Goal: Check status: Check status

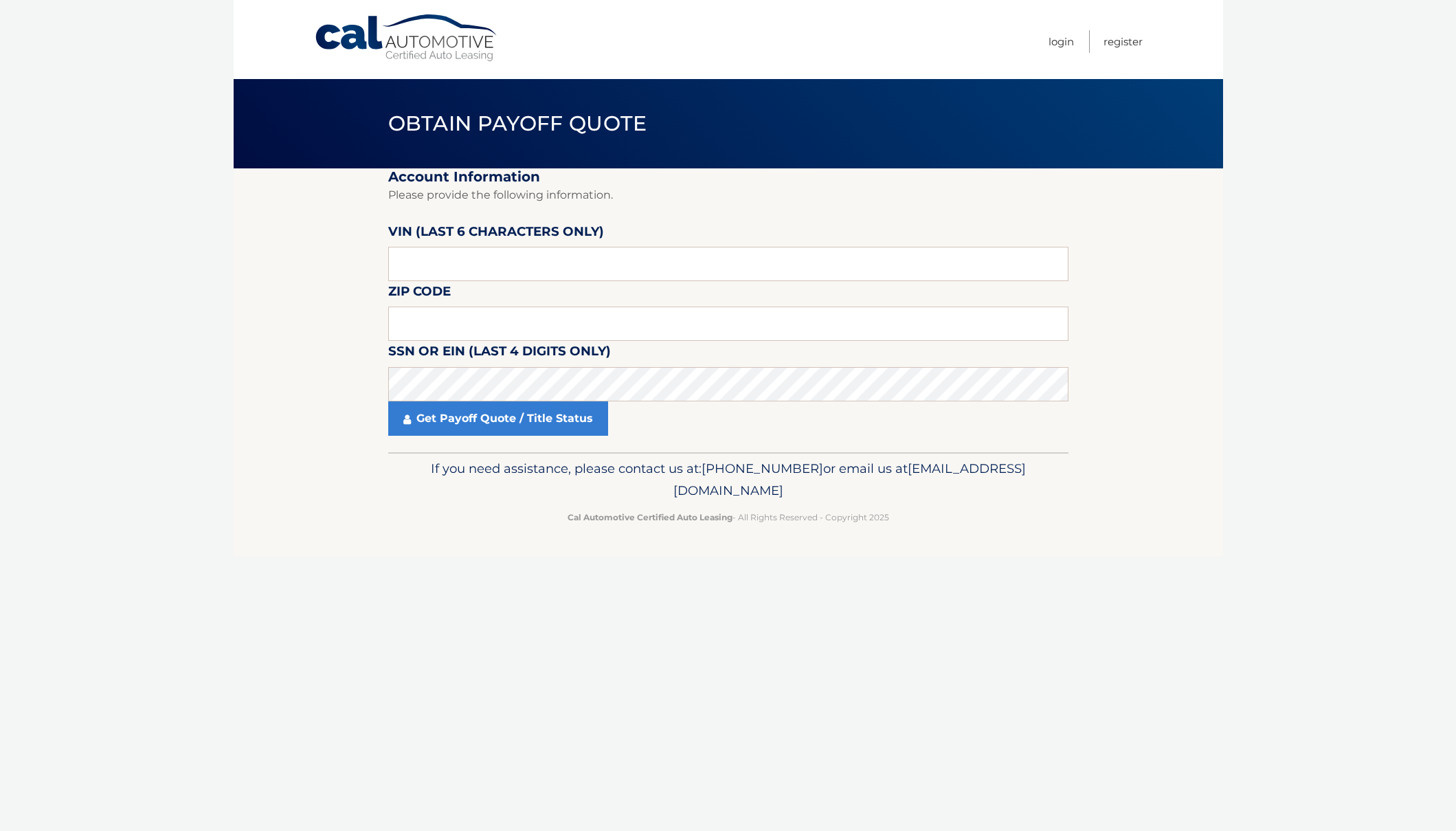
click at [449, 246] on label "VIN (last 6 characters only)" at bounding box center [495, 233] width 216 height 25
click at [449, 261] on input "text" at bounding box center [728, 264] width 680 height 34
type input "633010"
click at [409, 326] on input "text" at bounding box center [728, 323] width 680 height 34
type input "11563"
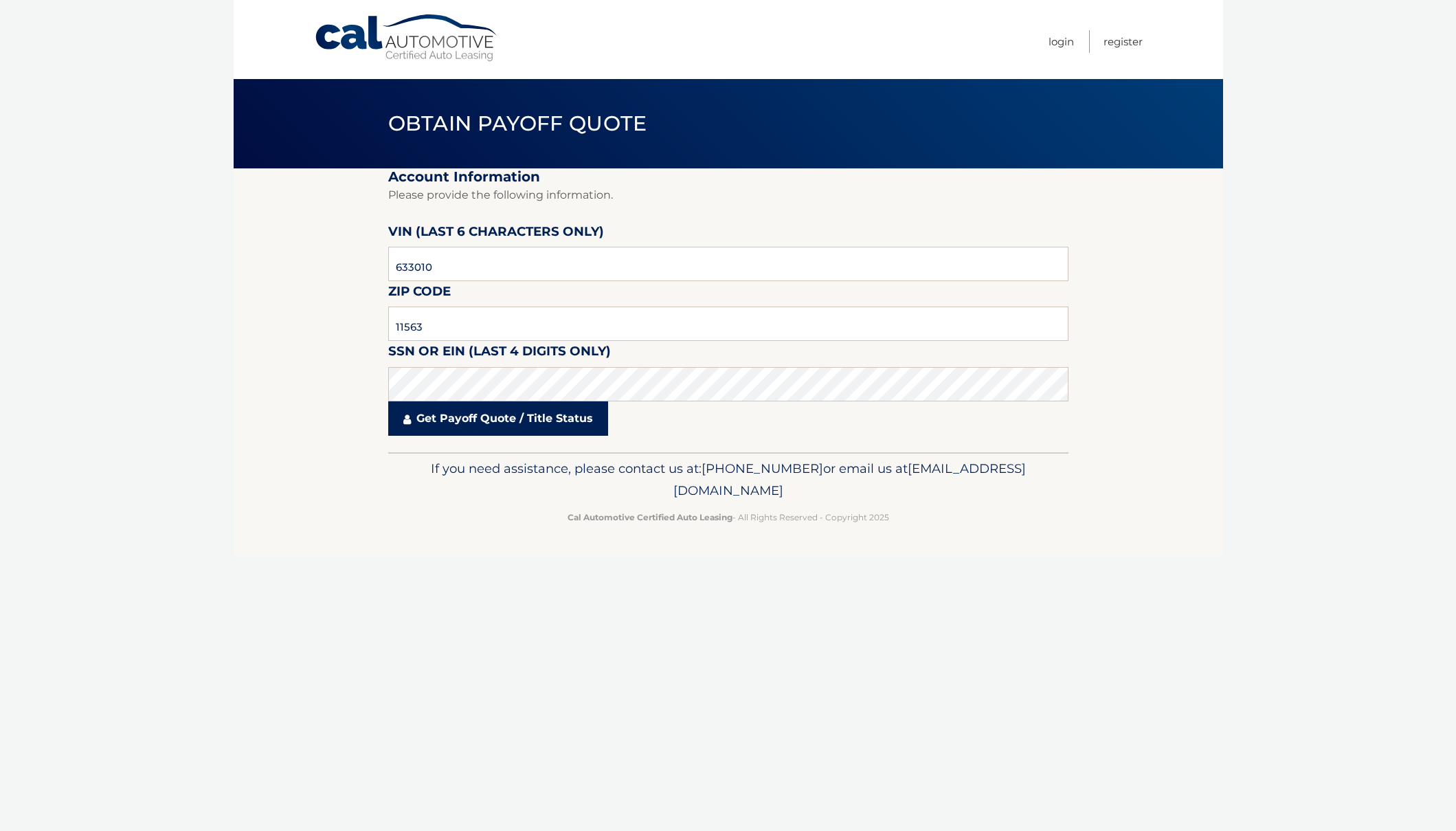
click at [563, 402] on link "Get Payoff Quote / Title Status" at bounding box center [498, 418] width 220 height 34
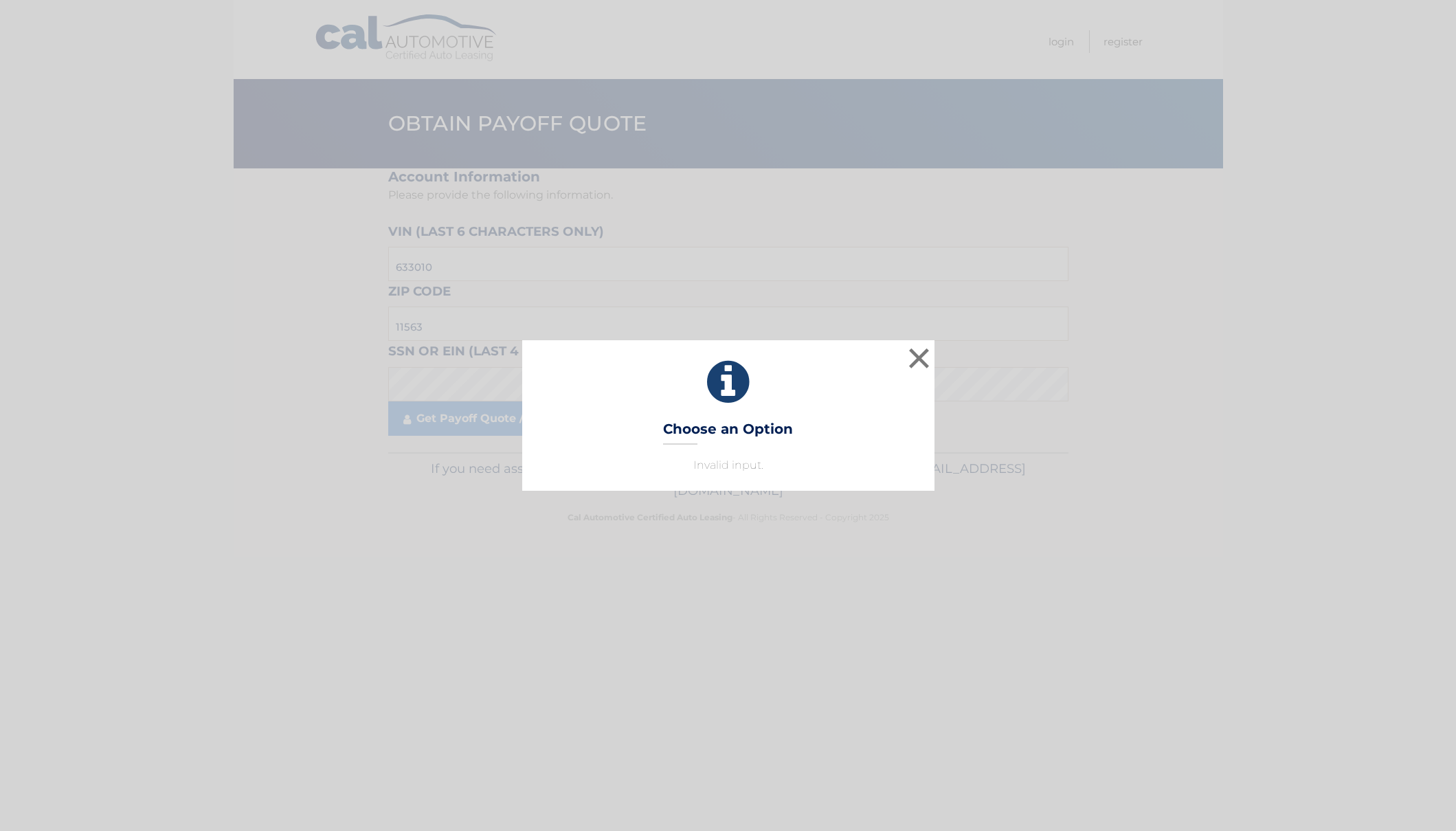
click at [566, 393] on icon at bounding box center [728, 382] width 378 height 50
click at [918, 358] on button "×" at bounding box center [919, 358] width 27 height 27
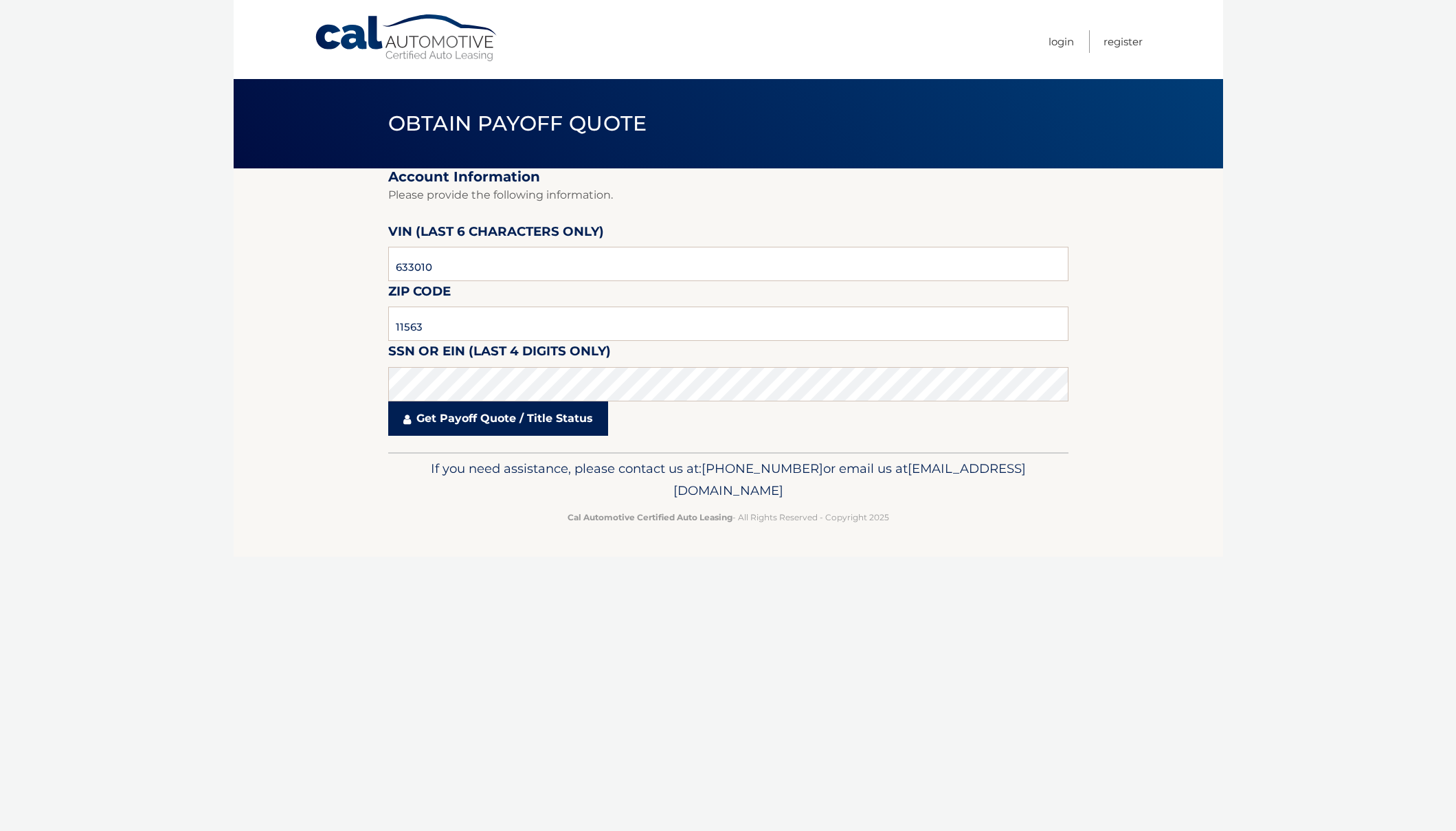
click at [537, 411] on link "Get Payoff Quote / Title Status" at bounding box center [498, 418] width 220 height 34
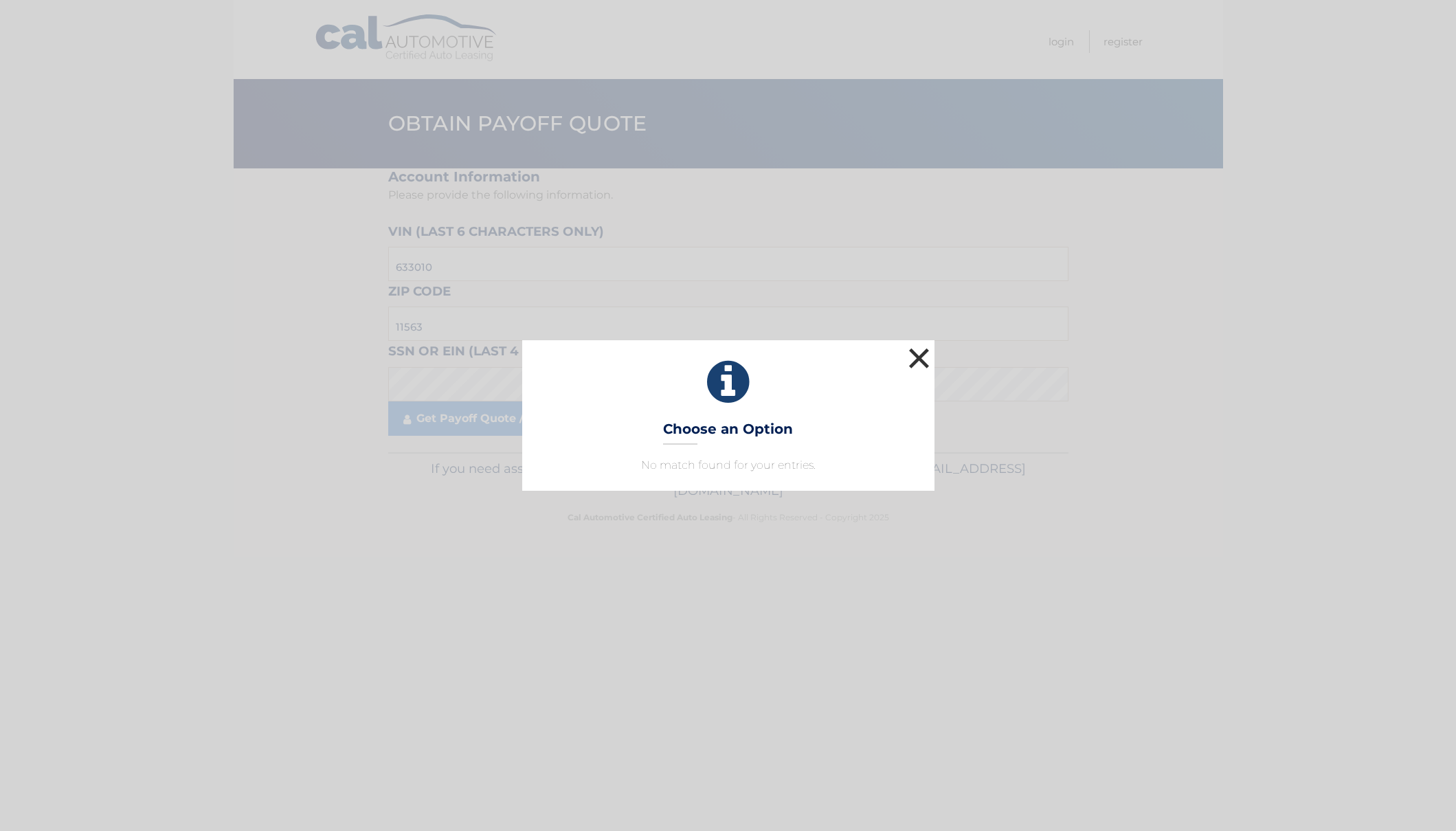
click at [923, 358] on button "×" at bounding box center [919, 358] width 27 height 27
